Goal: Information Seeking & Learning: Learn about a topic

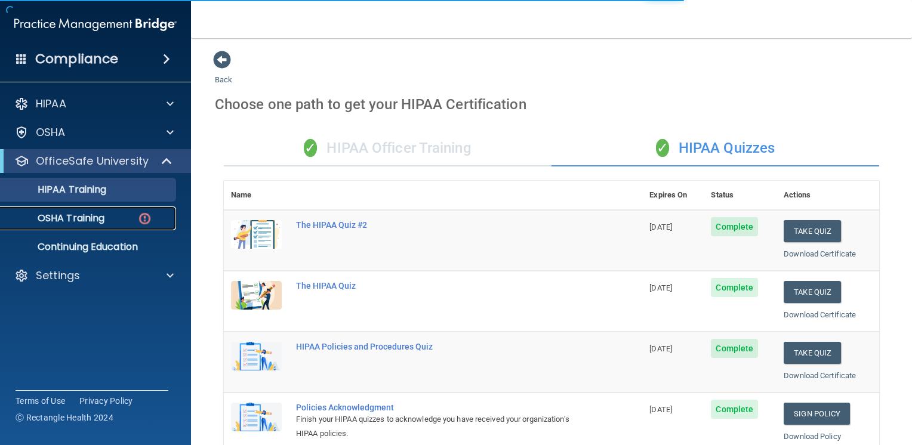
click at [139, 217] on img at bounding box center [144, 218] width 15 height 15
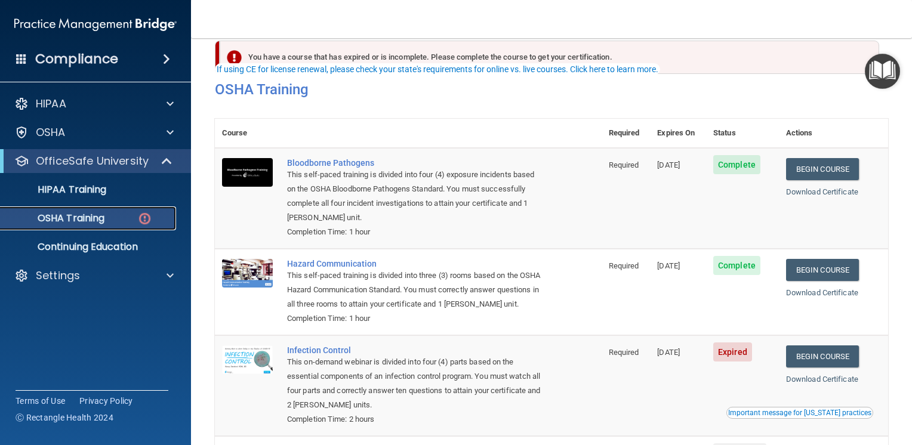
scroll to position [146, 0]
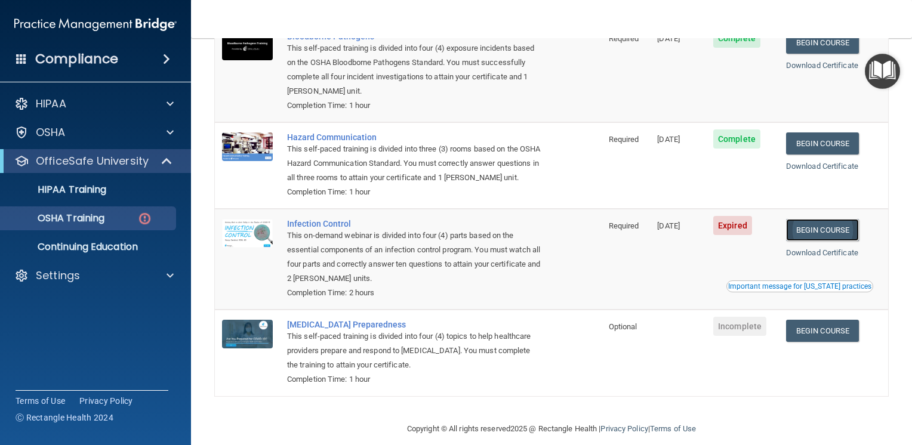
click at [811, 240] on link "Begin Course" at bounding box center [822, 230] width 73 height 22
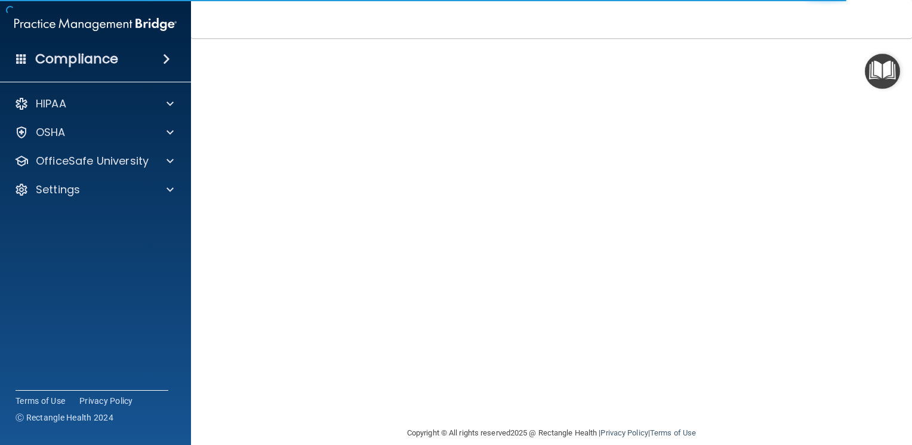
scroll to position [65, 0]
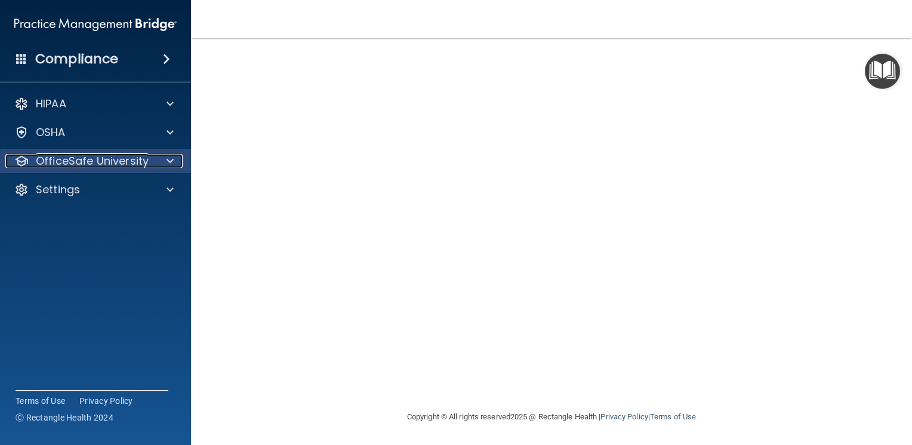
click at [125, 164] on p "OfficeSafe University" at bounding box center [92, 161] width 113 height 14
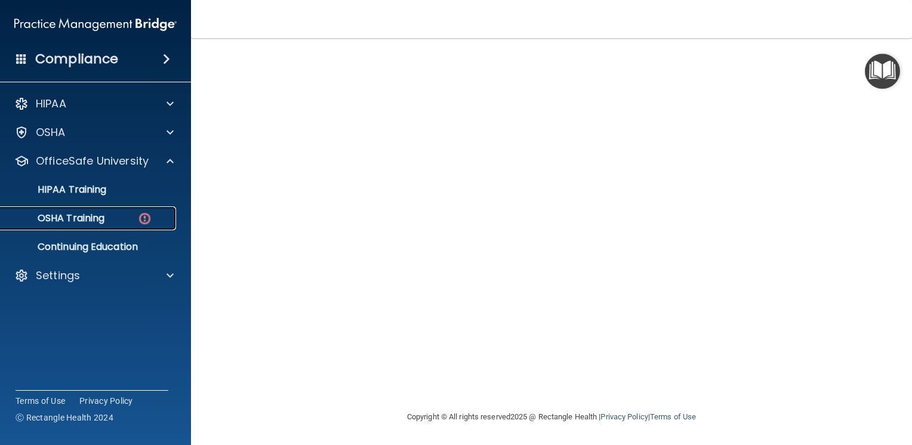
click at [107, 208] on link "OSHA Training" at bounding box center [82, 218] width 188 height 24
